Goal: Task Accomplishment & Management: Complete application form

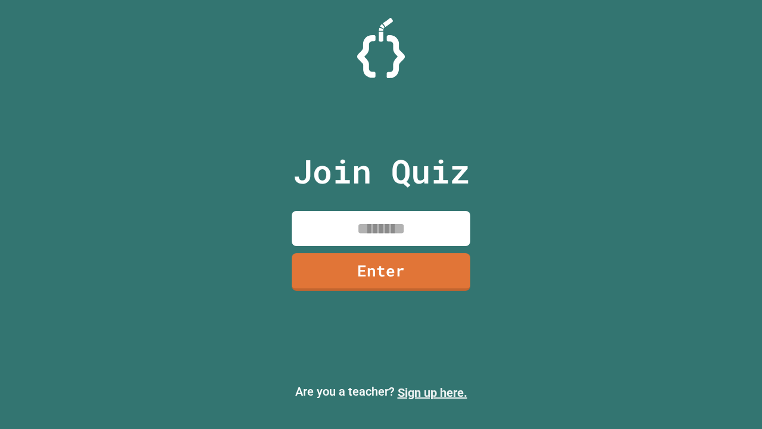
click at [432, 392] on link "Sign up here." at bounding box center [433, 392] width 70 height 14
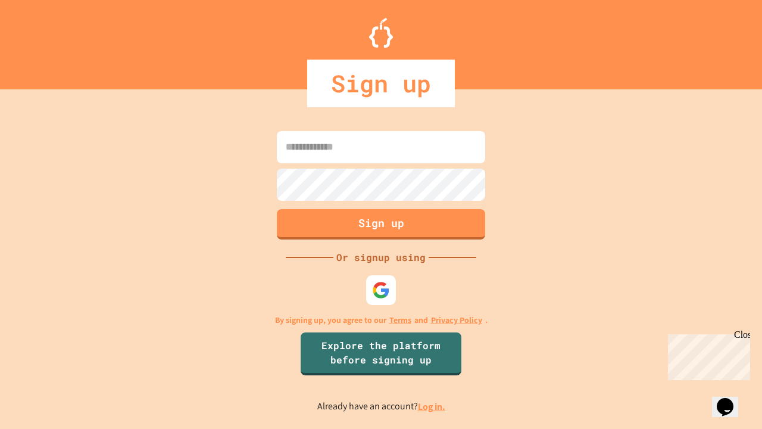
click at [432, 406] on link "Log in." at bounding box center [431, 406] width 27 height 13
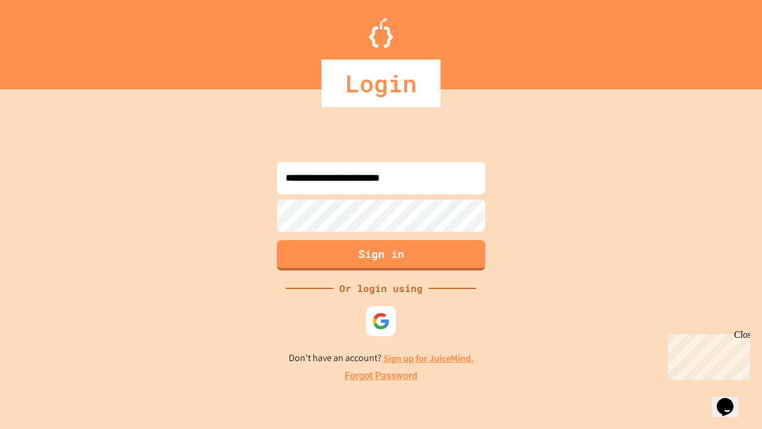
type input "**********"
